Goal: Task Accomplishment & Management: Complete application form

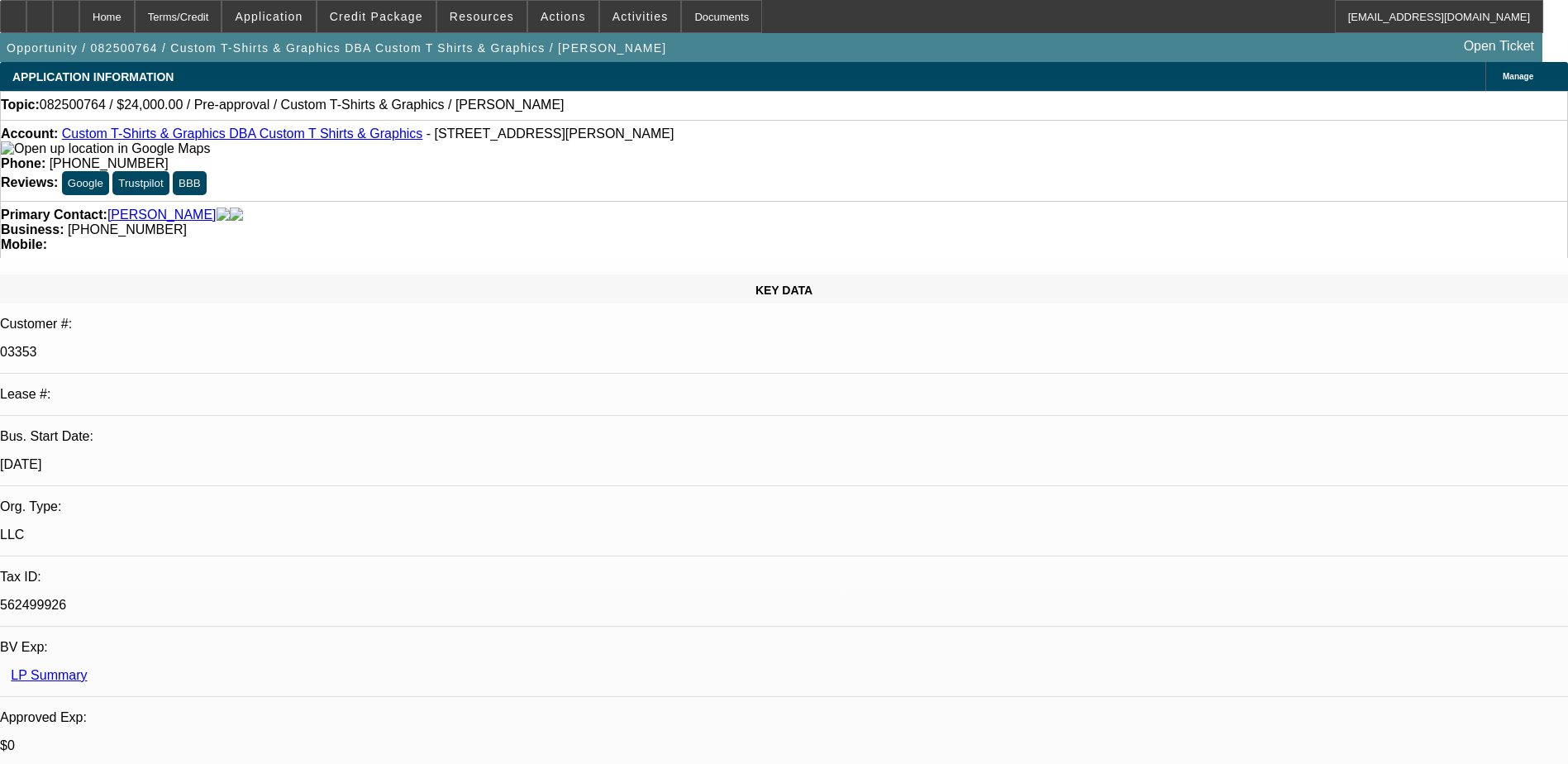
select select "0"
select select "2"
select select "0.1"
select select "1"
select select "2"
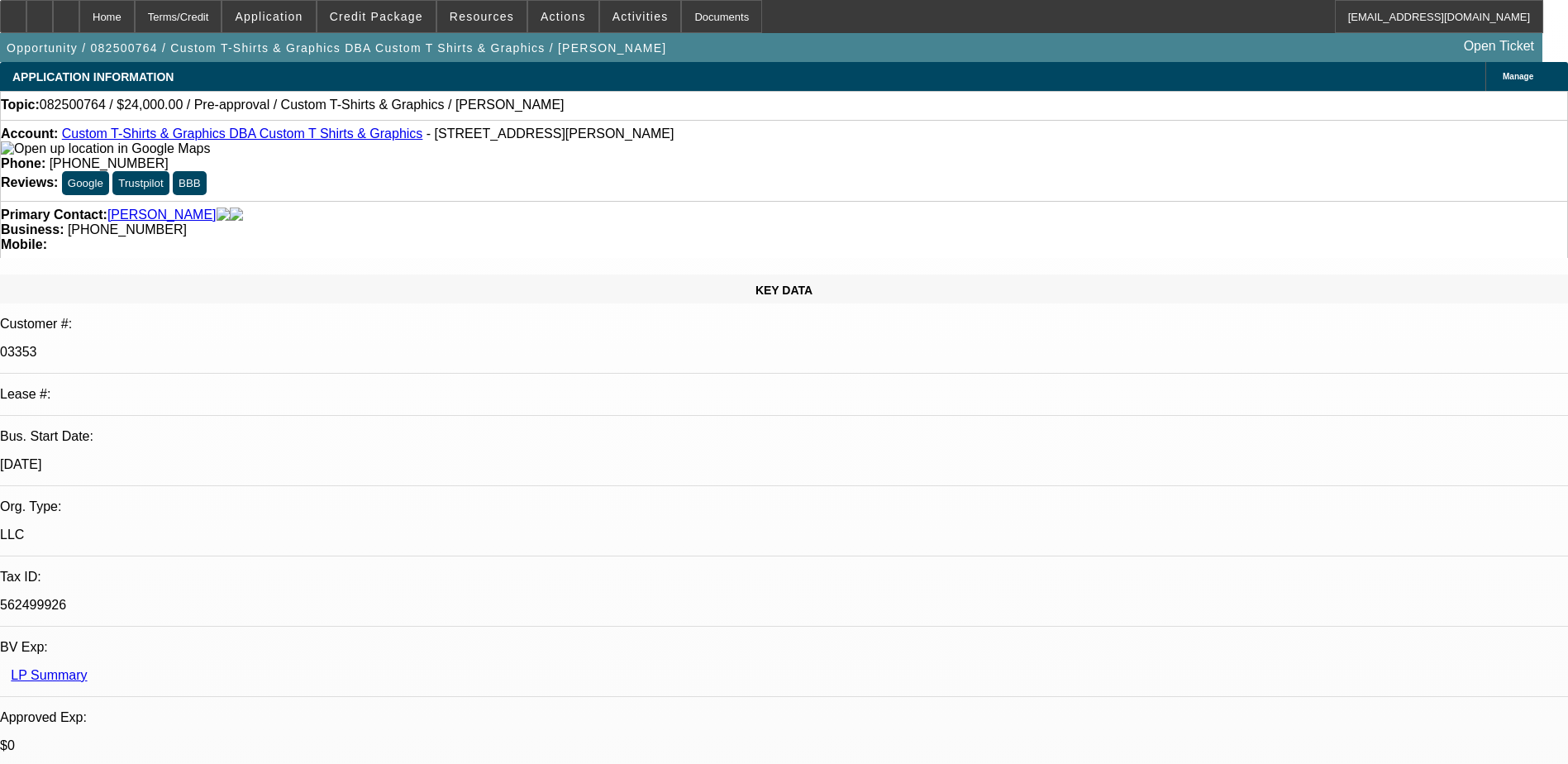
select select "4"
click at [549, 5] on span at bounding box center [563, 16] width 70 height 40
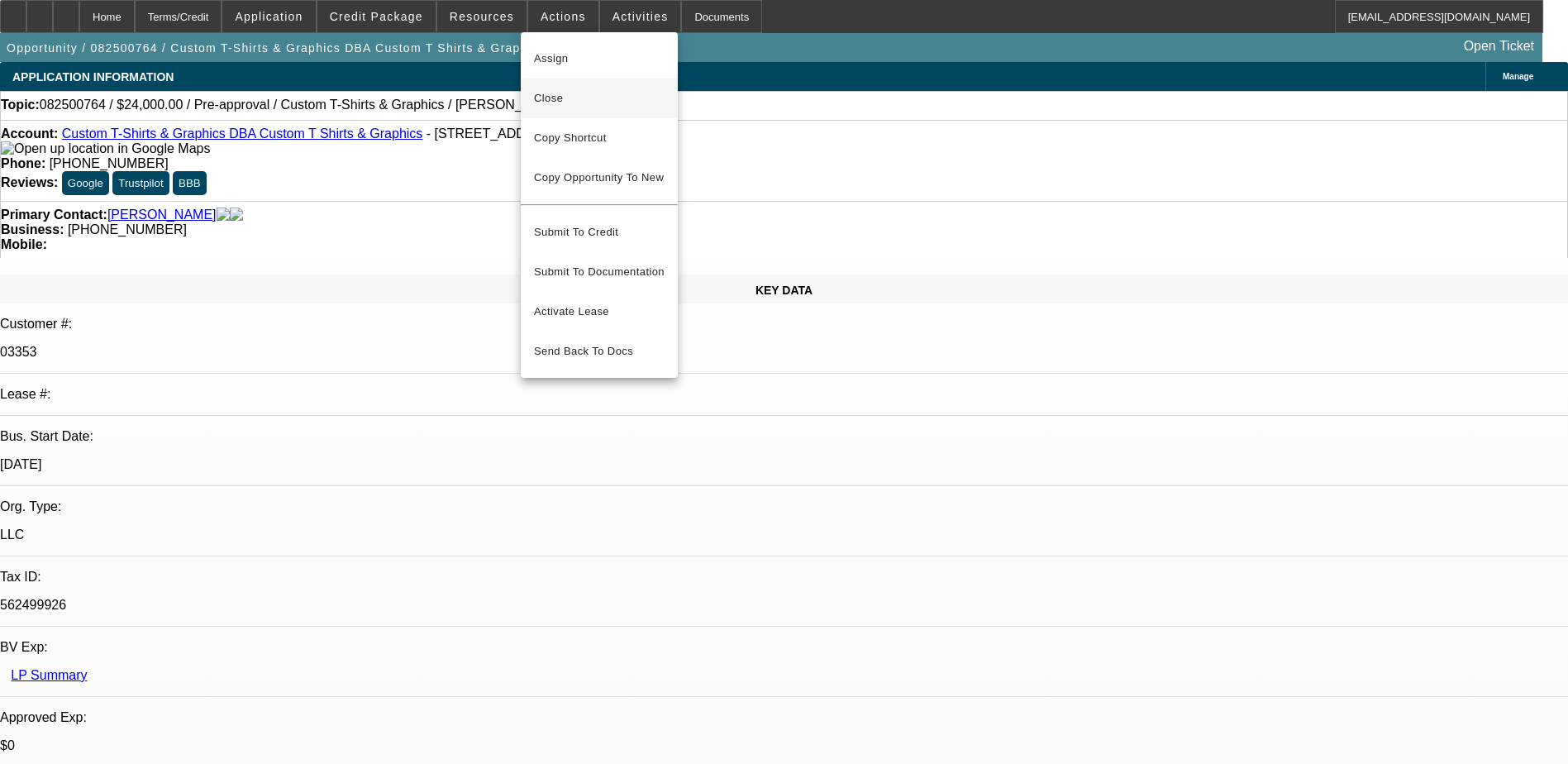
click at [573, 107] on span "Close" at bounding box center [599, 98] width 131 height 20
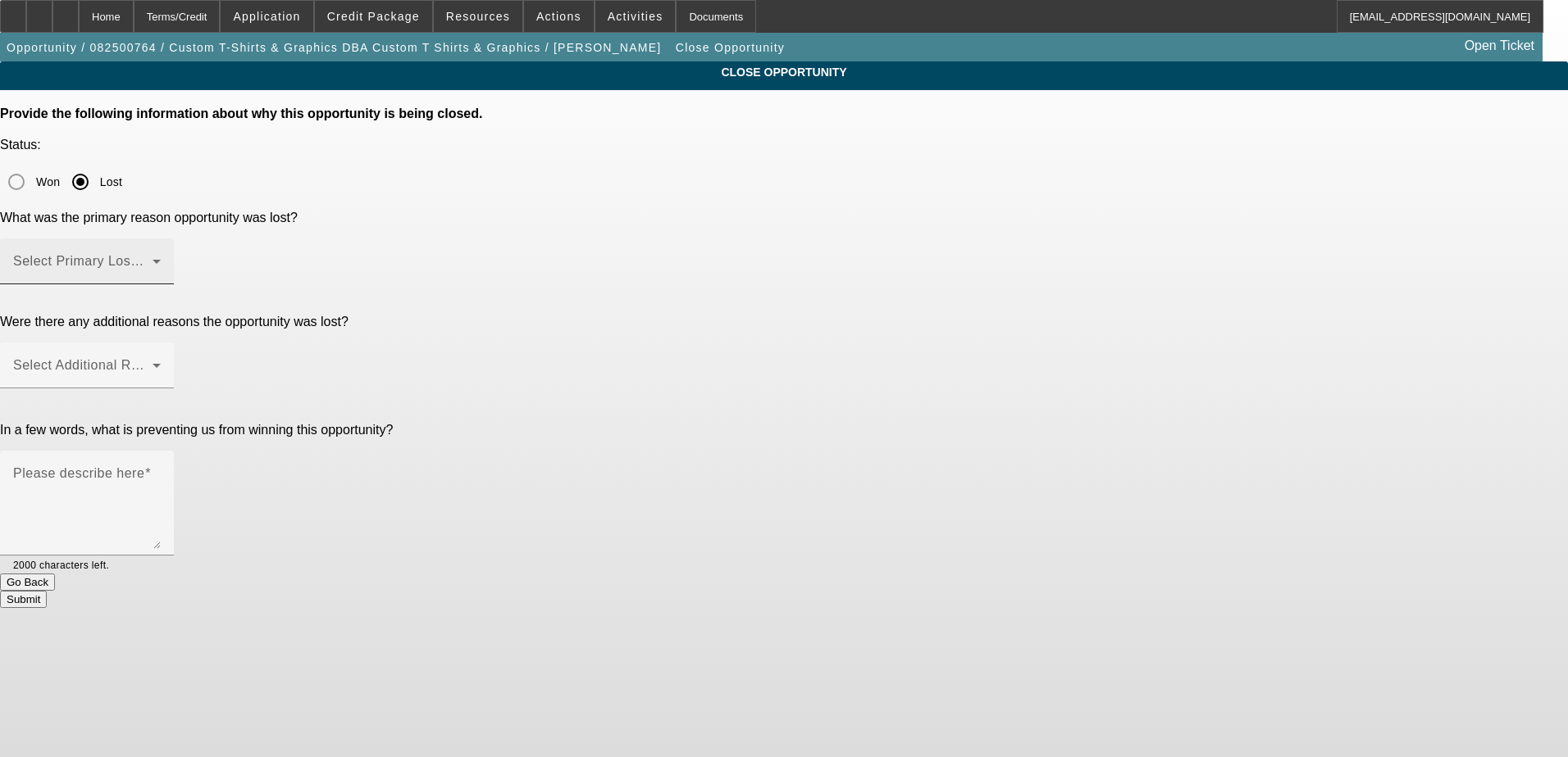
click at [186, 254] on mat-label "Select Primary Lost Reason" at bounding box center [100, 261] width 173 height 14
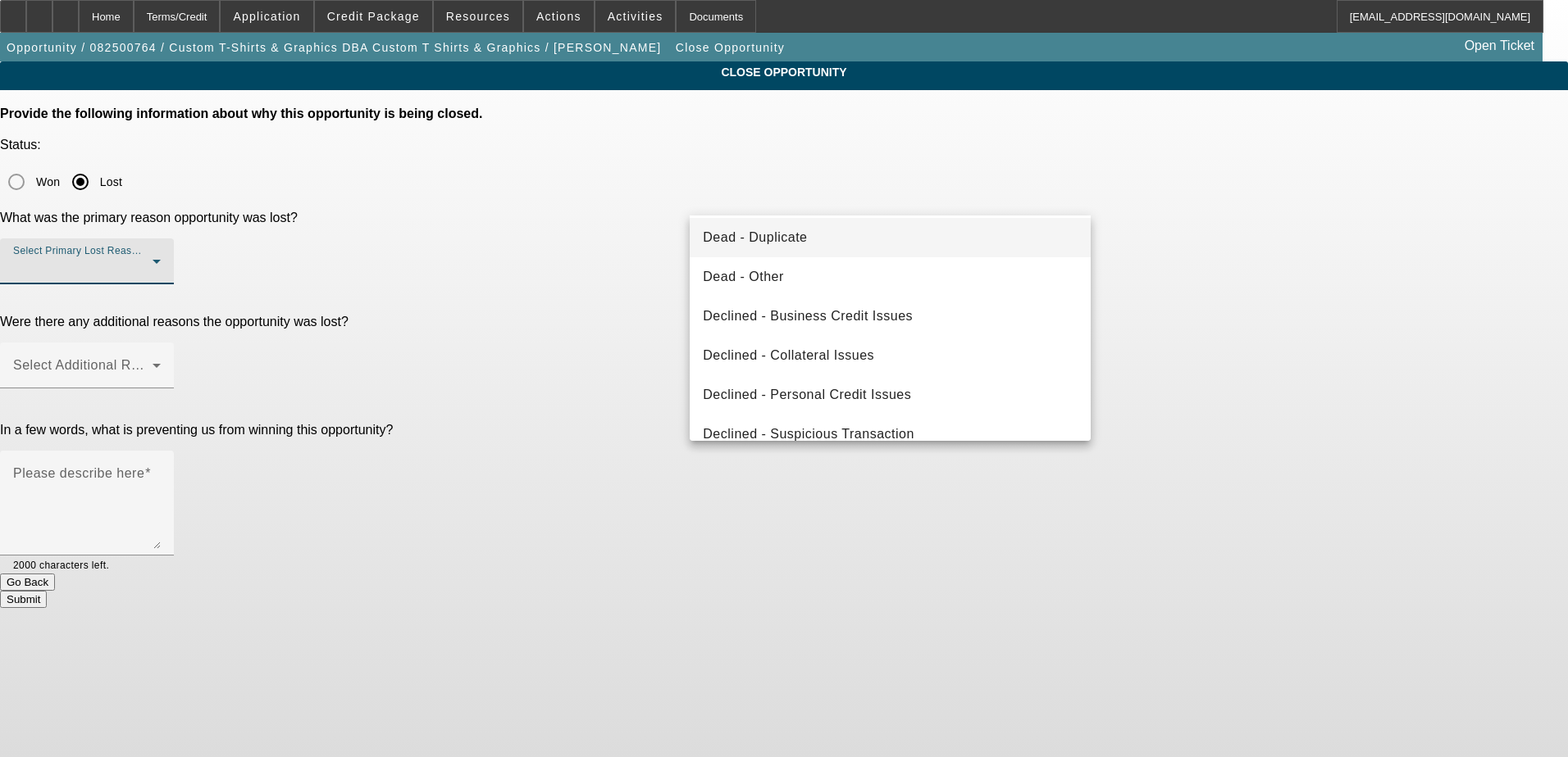
scroll to position [221, 0]
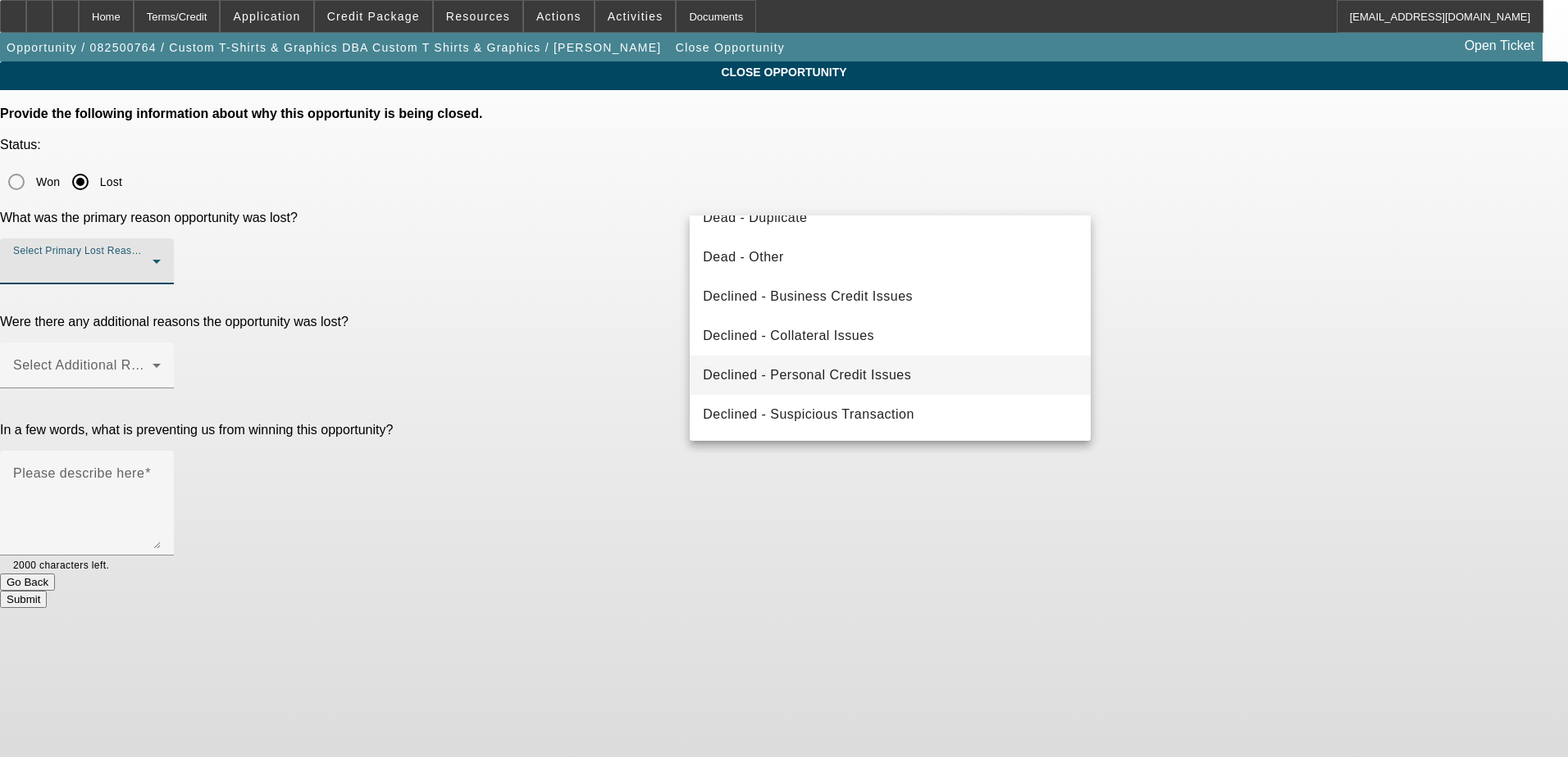
drag, startPoint x: 851, startPoint y: 369, endPoint x: 855, endPoint y: 358, distance: 11.7
click at [850, 368] on span "Declined - Personal Credit Issues" at bounding box center [807, 375] width 209 height 19
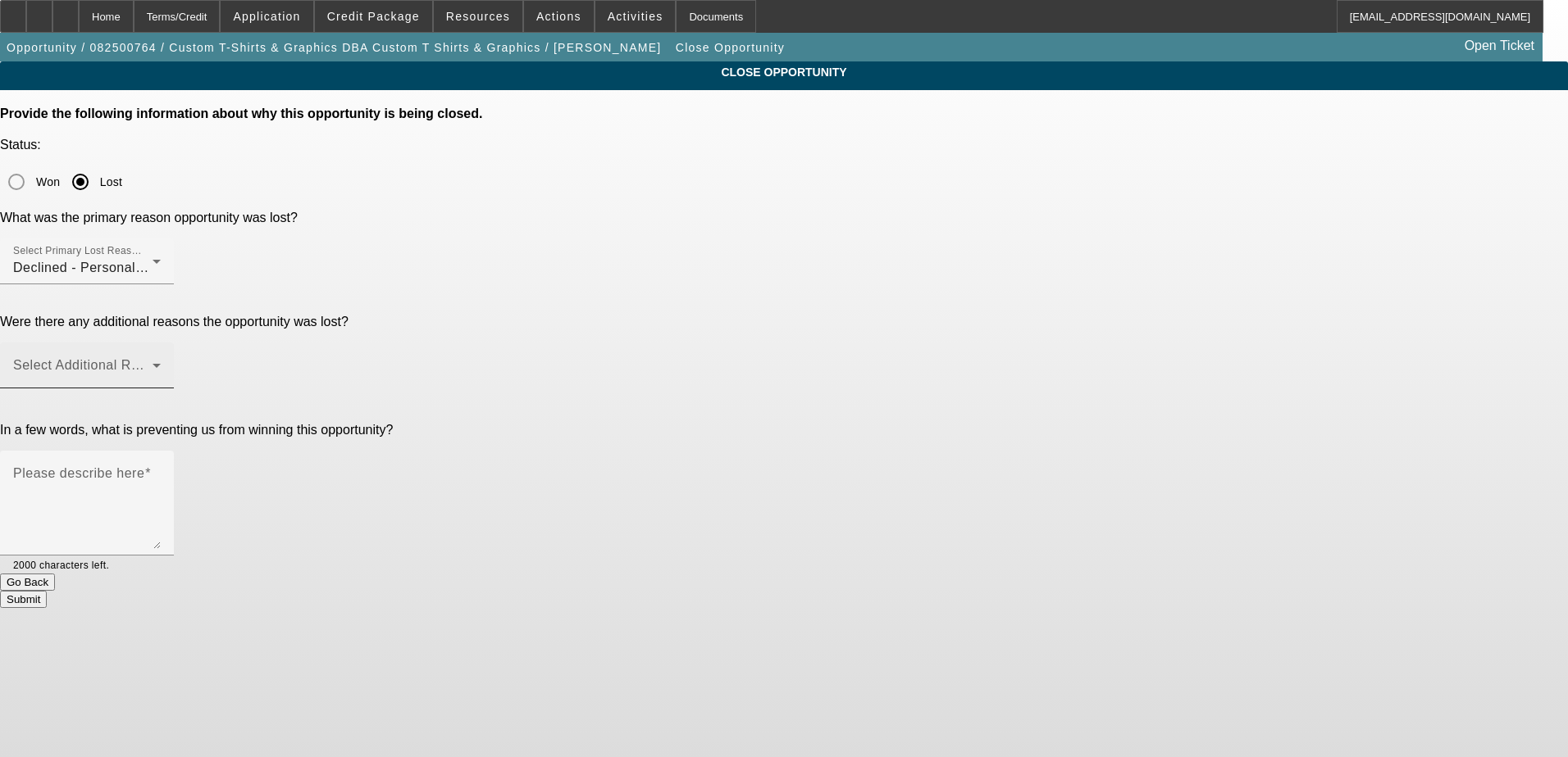
click at [161, 343] on div "Select Additional Reasons" at bounding box center [87, 366] width 148 height 46
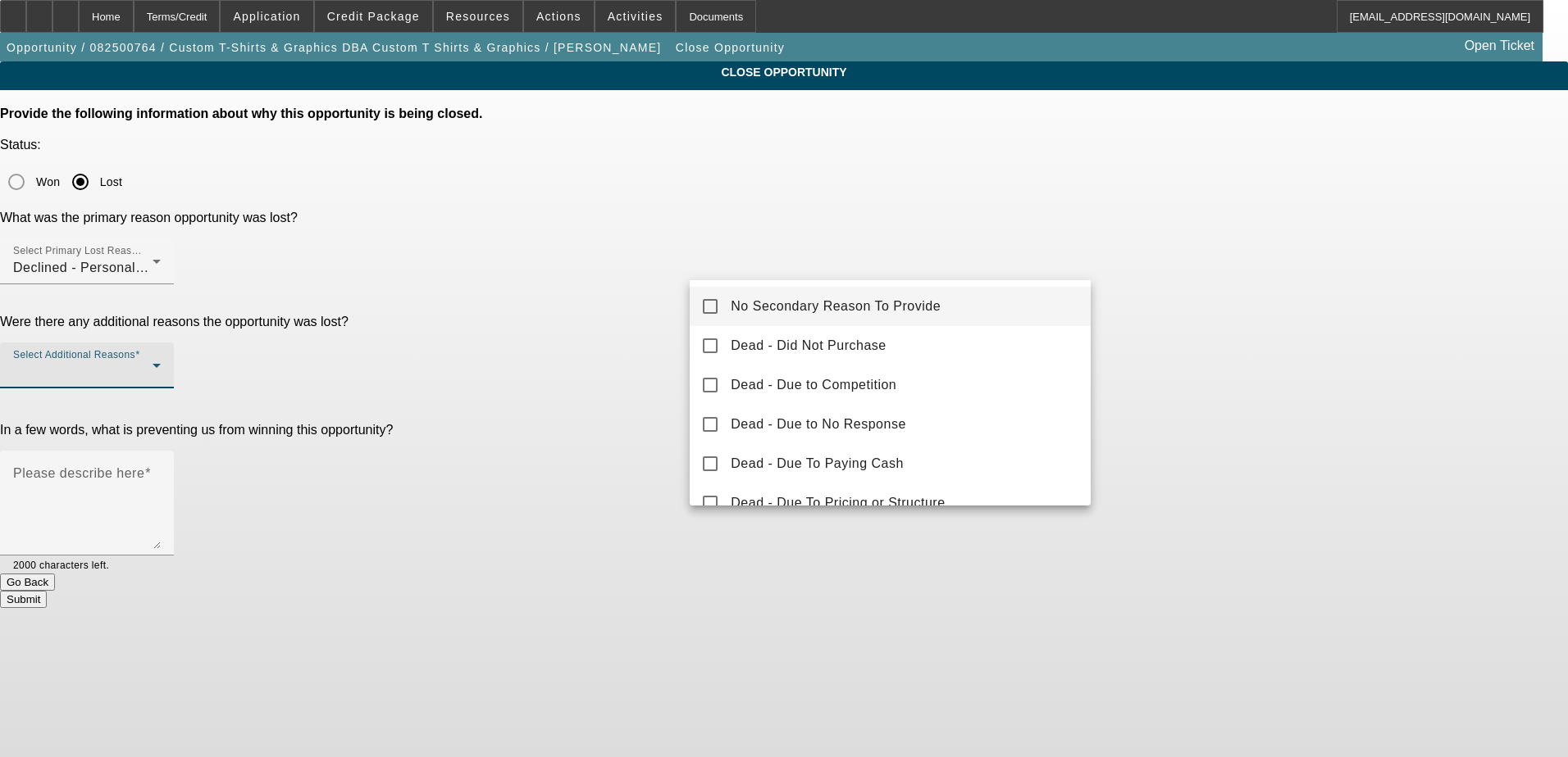
click at [845, 309] on span "No Secondary Reason To Provide" at bounding box center [836, 307] width 210 height 19
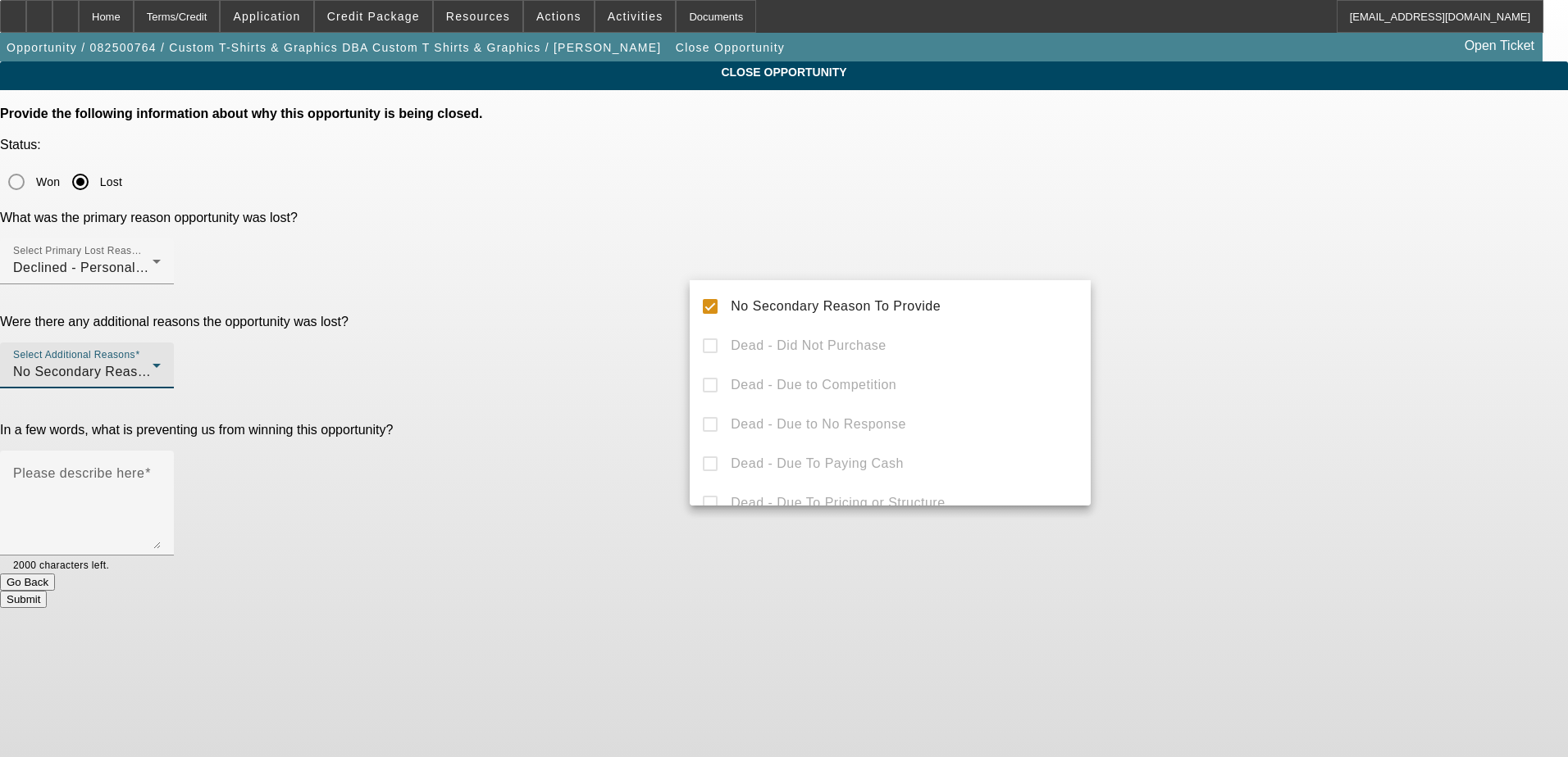
click at [647, 362] on div at bounding box center [784, 378] width 1568 height 757
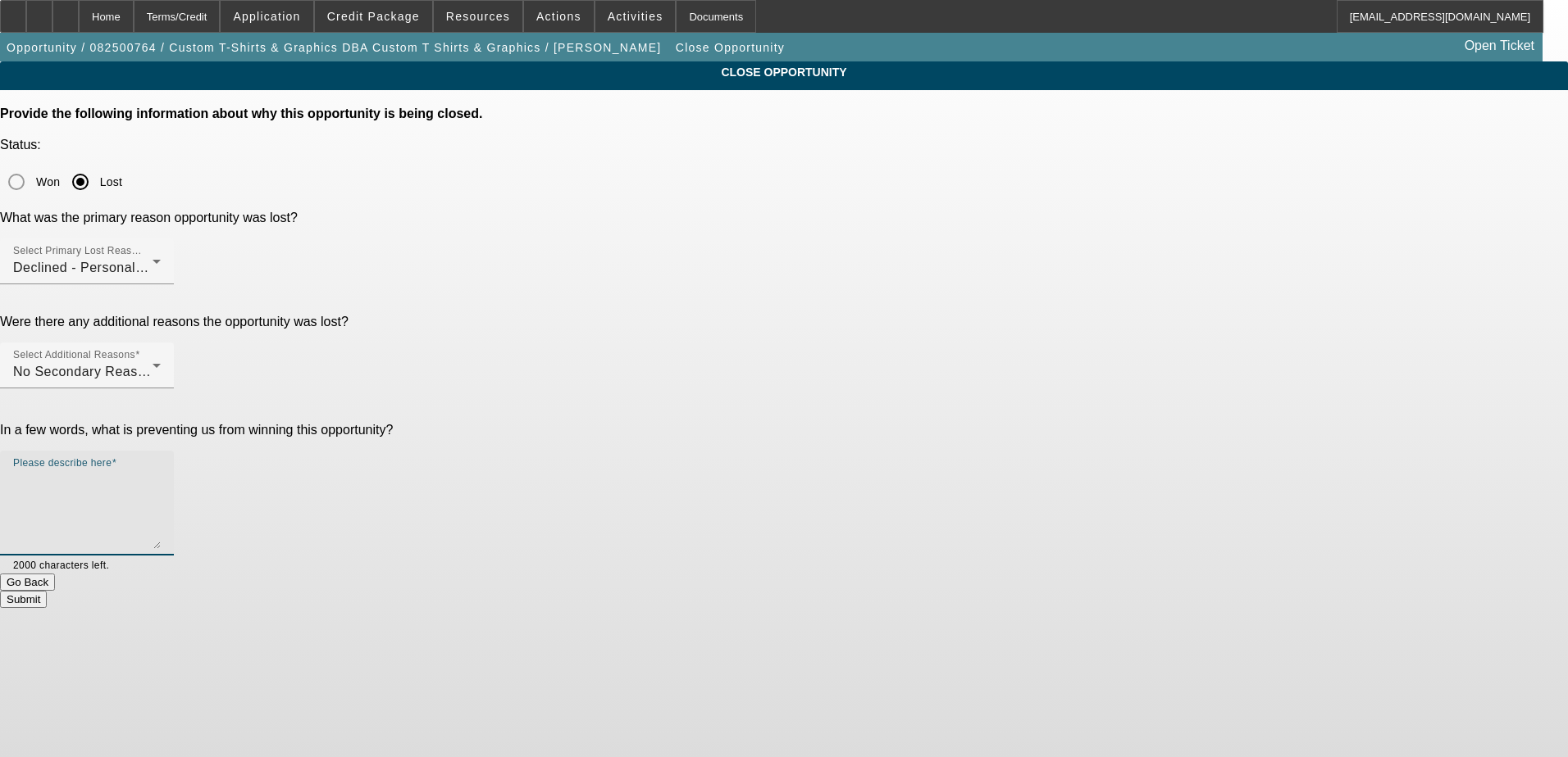
click at [161, 471] on textarea "Please describe here" at bounding box center [87, 510] width 148 height 79
click at [153, 362] on div "No Secondary Reason To Provide" at bounding box center [83, 372] width 140 height 19
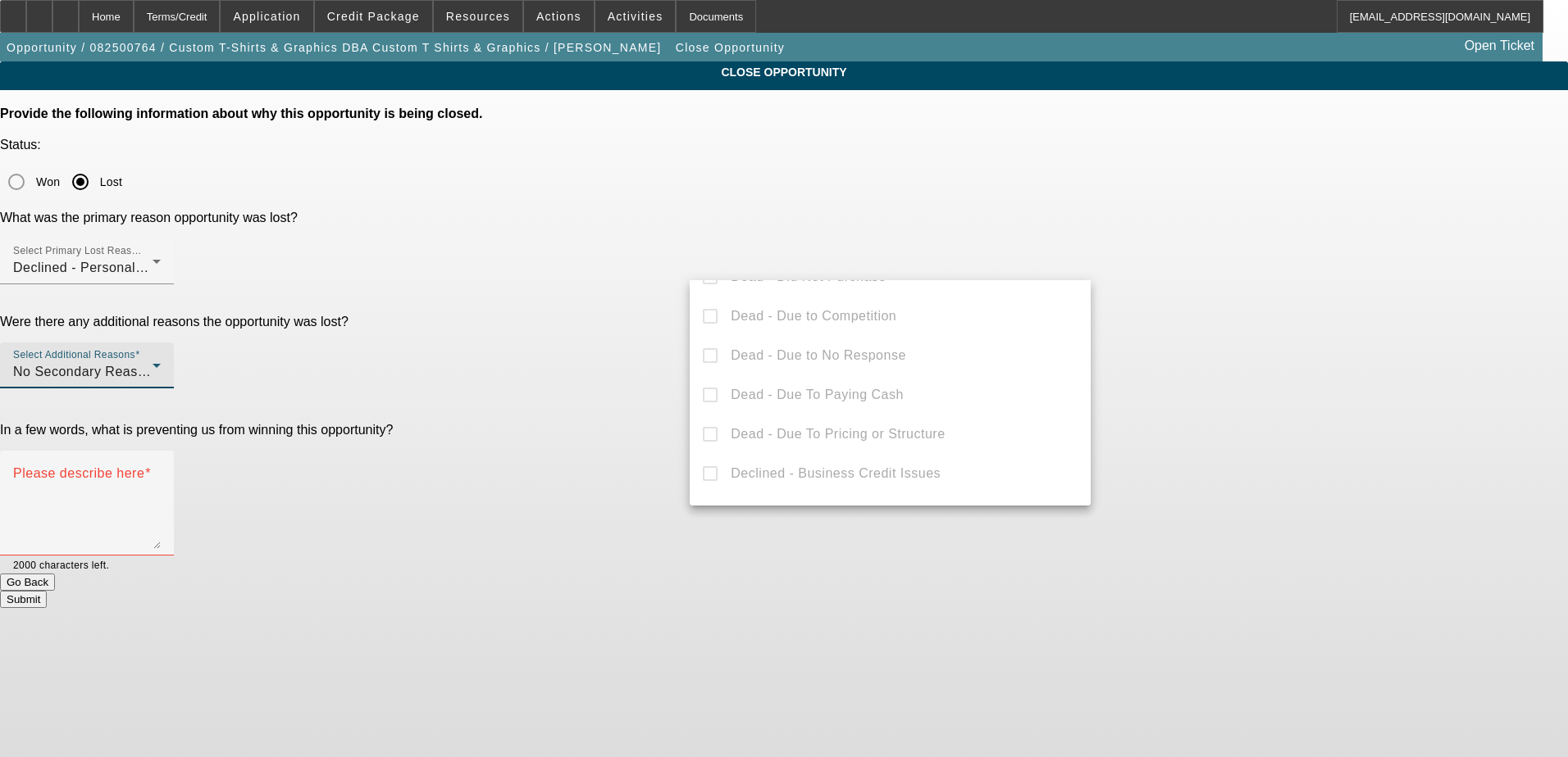
scroll to position [0, 0]
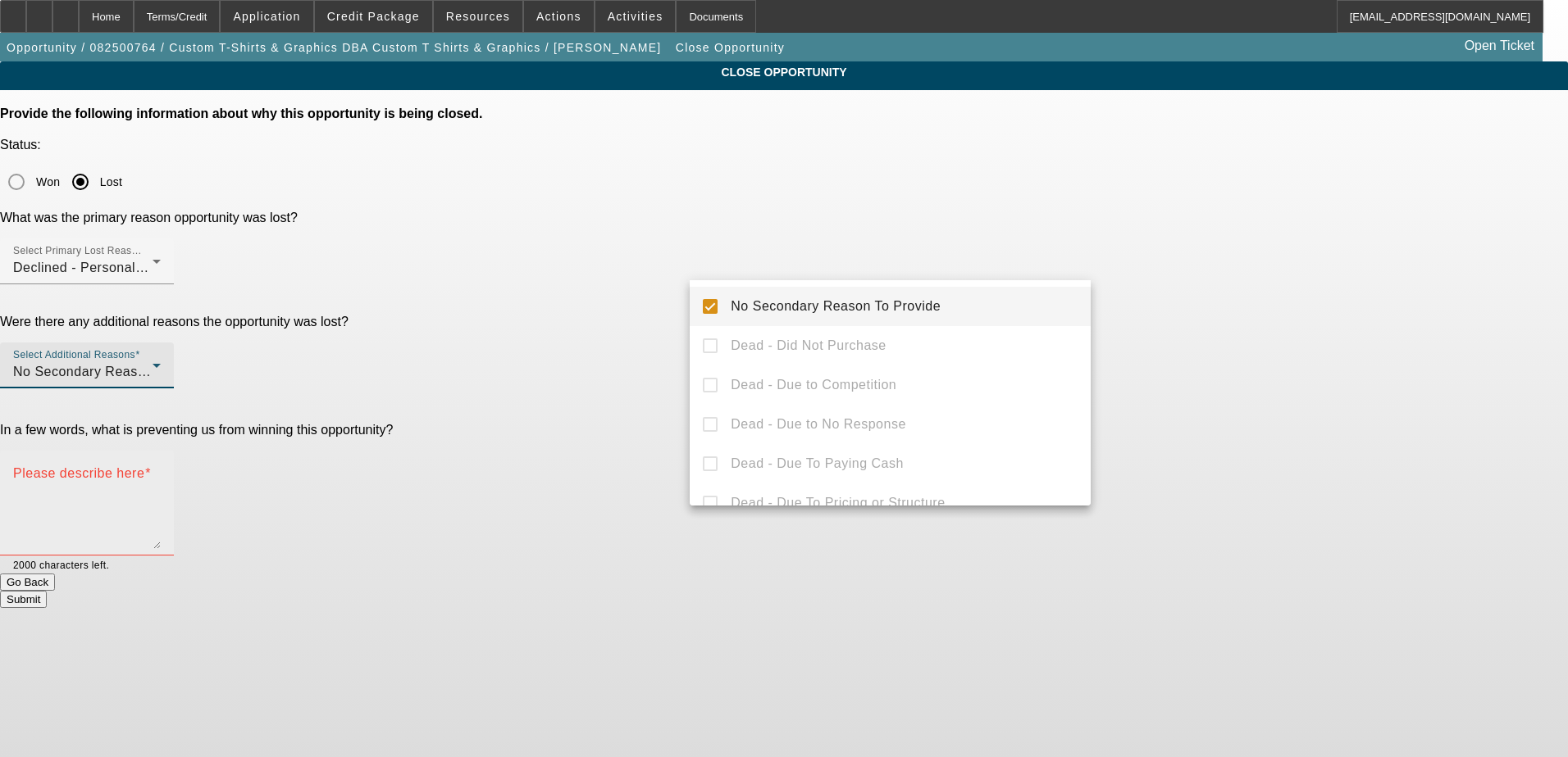
drag, startPoint x: 651, startPoint y: 399, endPoint x: 780, endPoint y: 375, distance: 131.2
click at [651, 397] on div at bounding box center [784, 378] width 1568 height 757
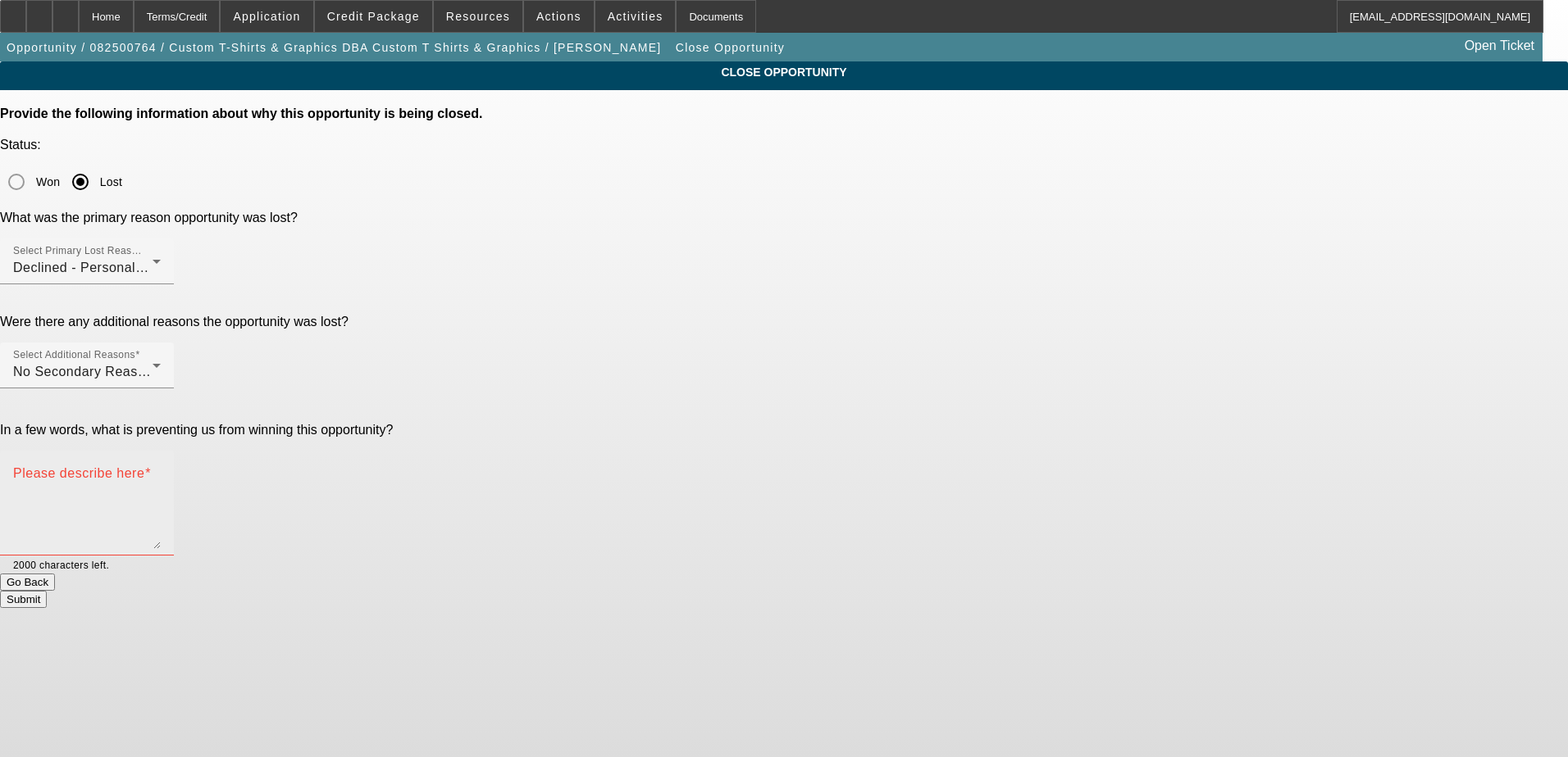
click at [161, 471] on textarea "Please describe here" at bounding box center [87, 510] width 148 height 79
type textarea "bad credit"
click at [47, 591] on button "Submit" at bounding box center [23, 599] width 47 height 17
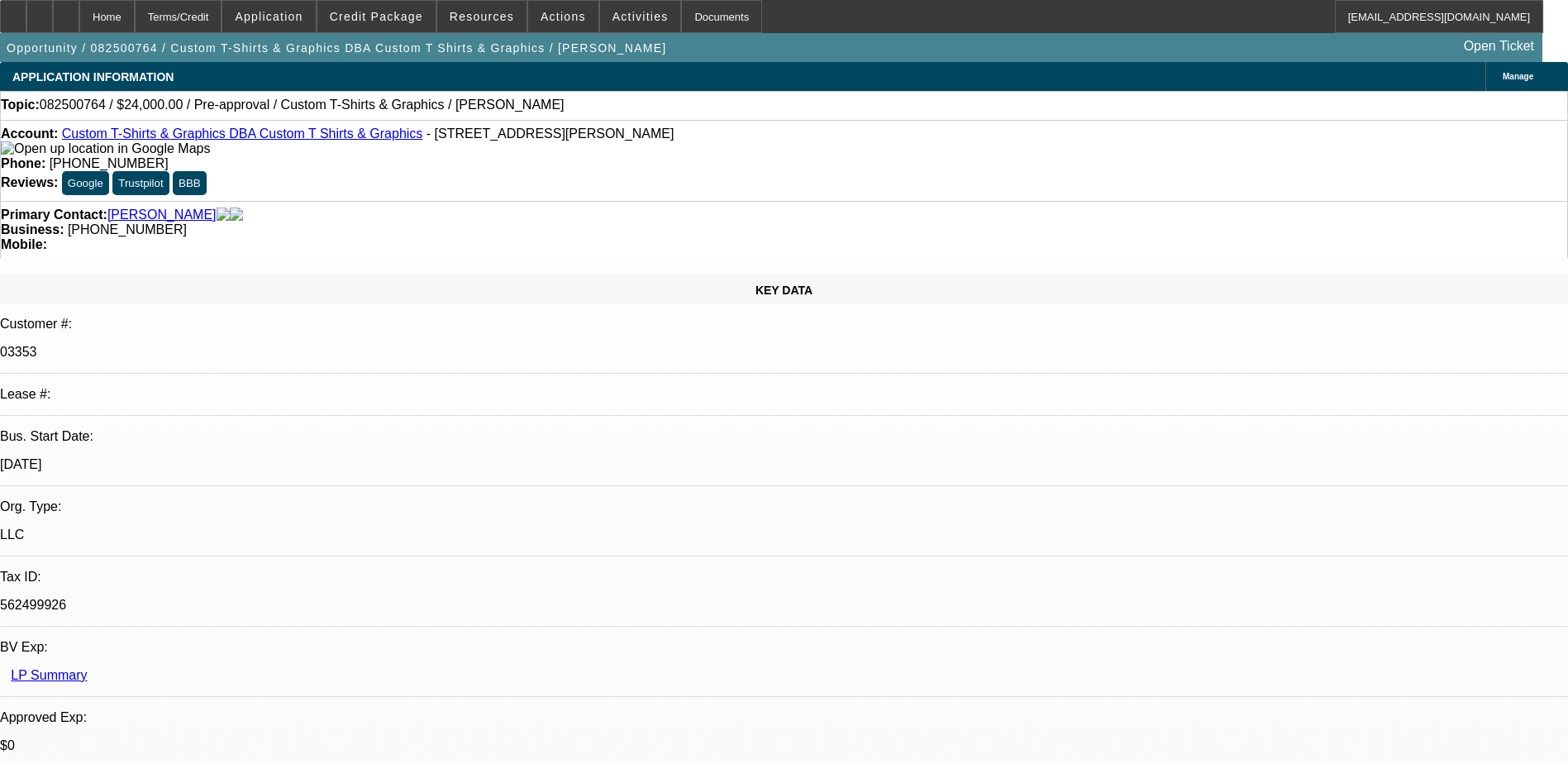
select select "0"
select select "2"
select select "0.1"
